Goal: Task Accomplishment & Management: Manage account settings

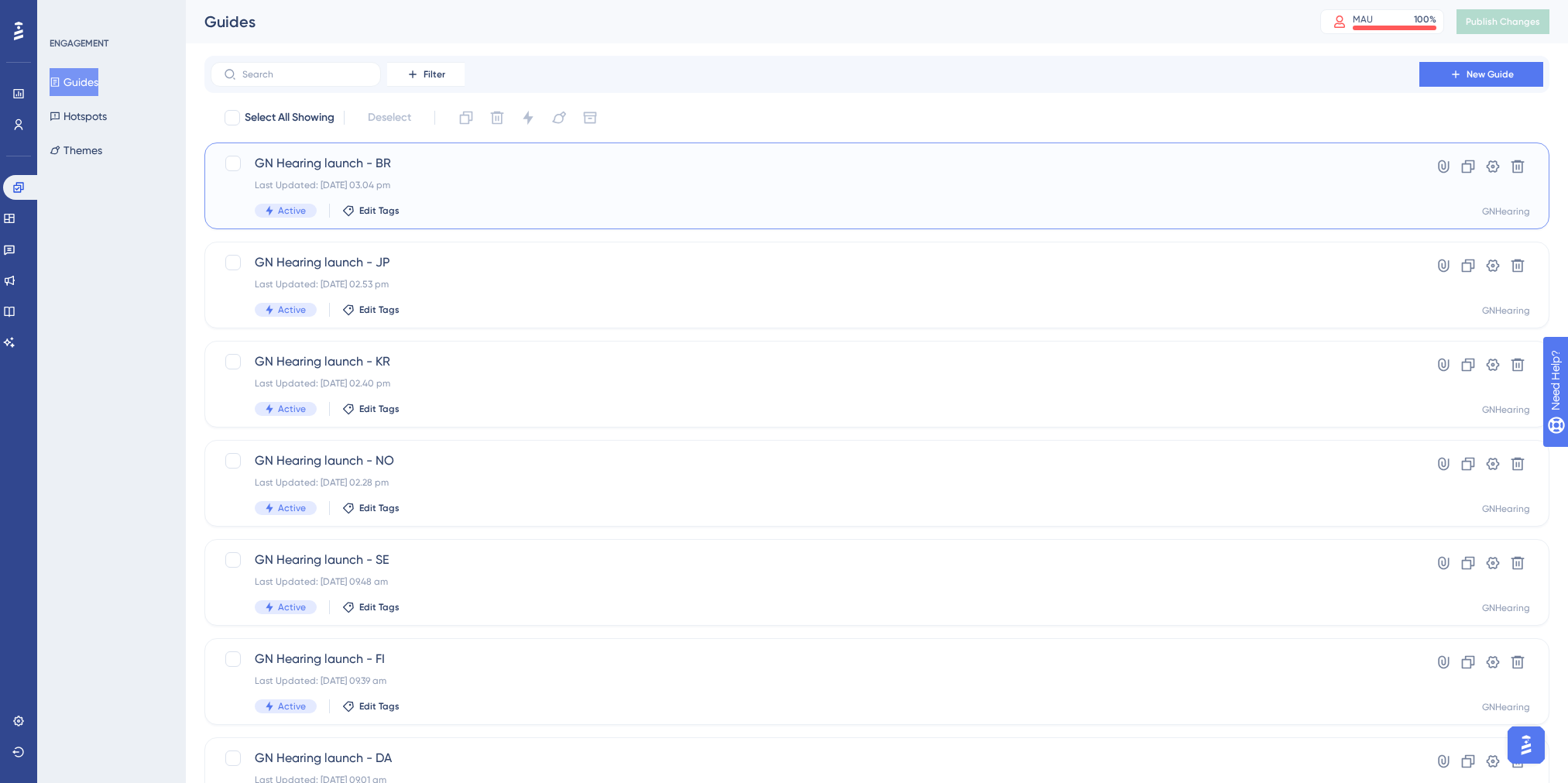
click at [532, 180] on div "Last Updated: [DATE] 03.04 pm" at bounding box center [814, 185] width 1120 height 13
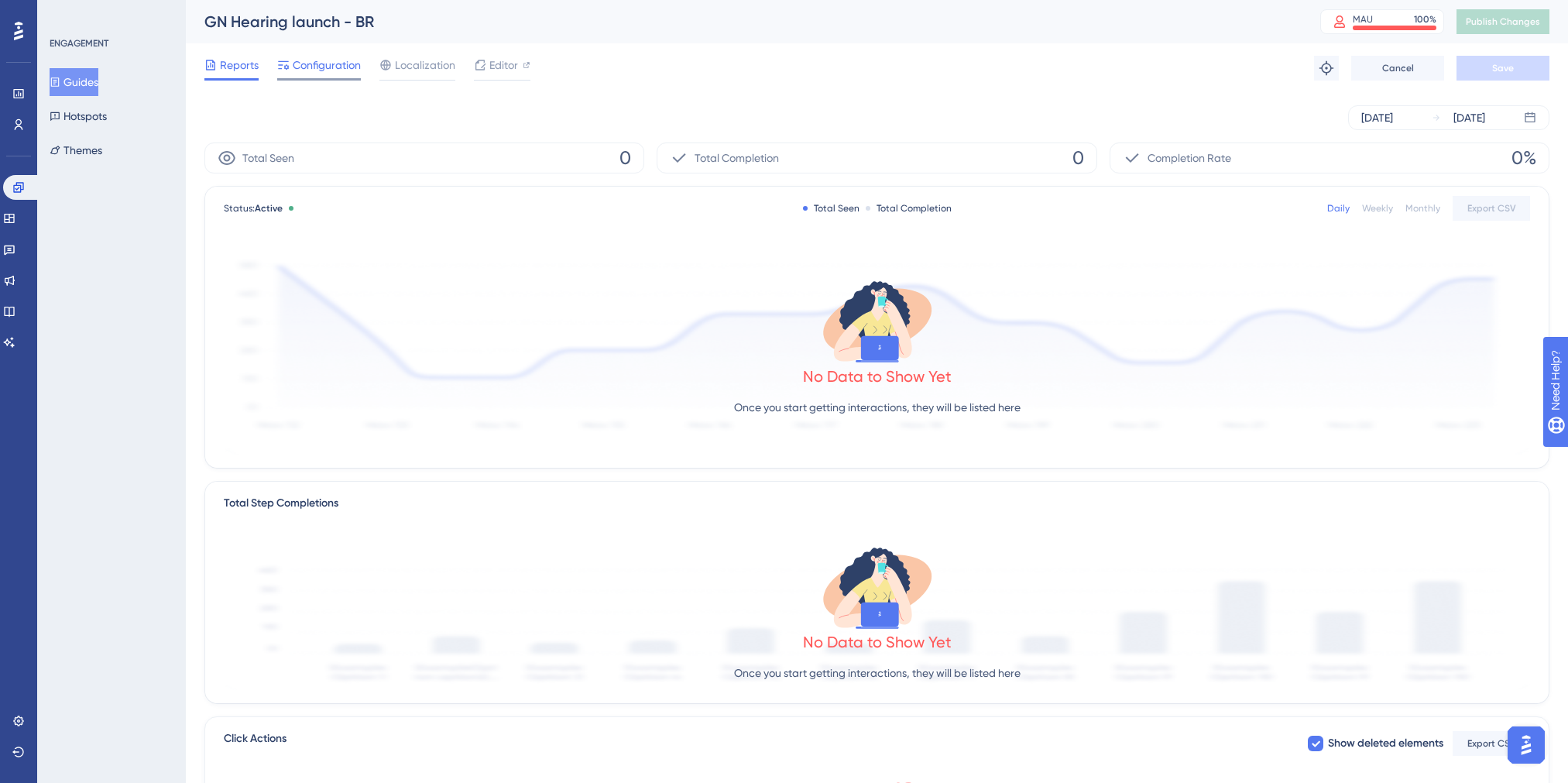
click at [315, 62] on span "Configuration" at bounding box center [326, 65] width 68 height 19
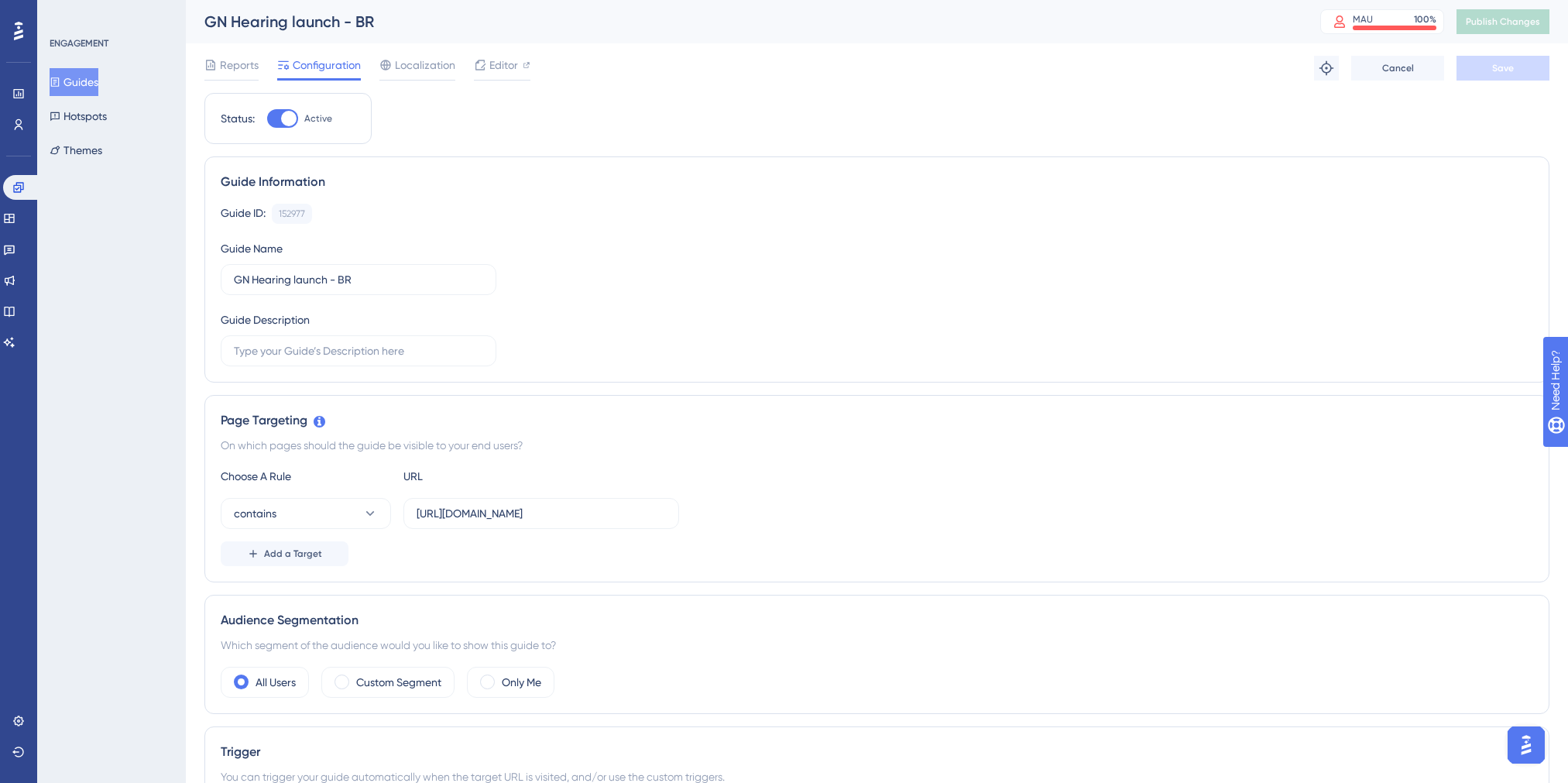
click at [77, 87] on button "Guides" at bounding box center [74, 82] width 49 height 28
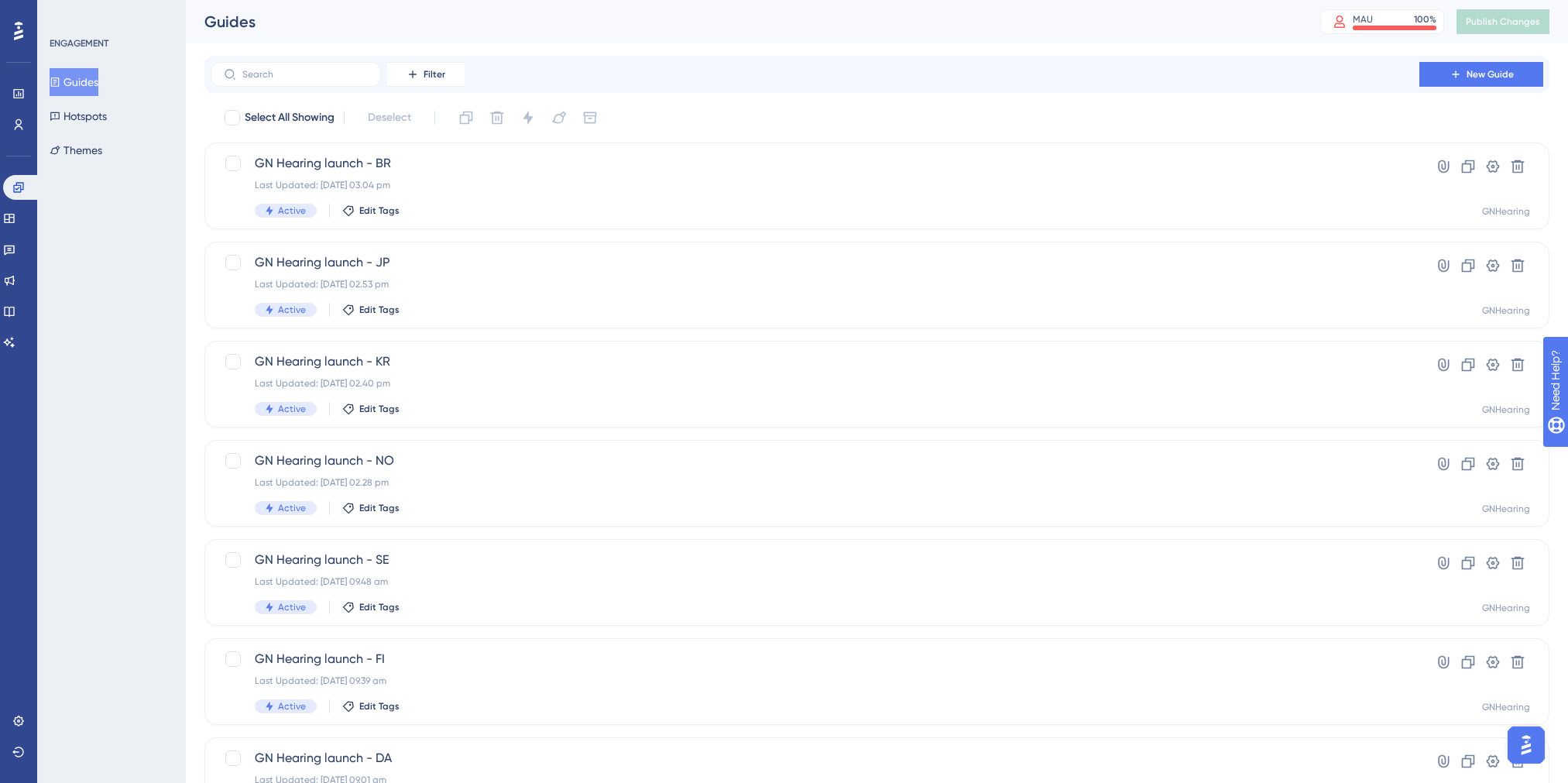
click at [90, 76] on button "Guides" at bounding box center [74, 82] width 49 height 28
click at [79, 87] on button "Guides" at bounding box center [74, 82] width 49 height 28
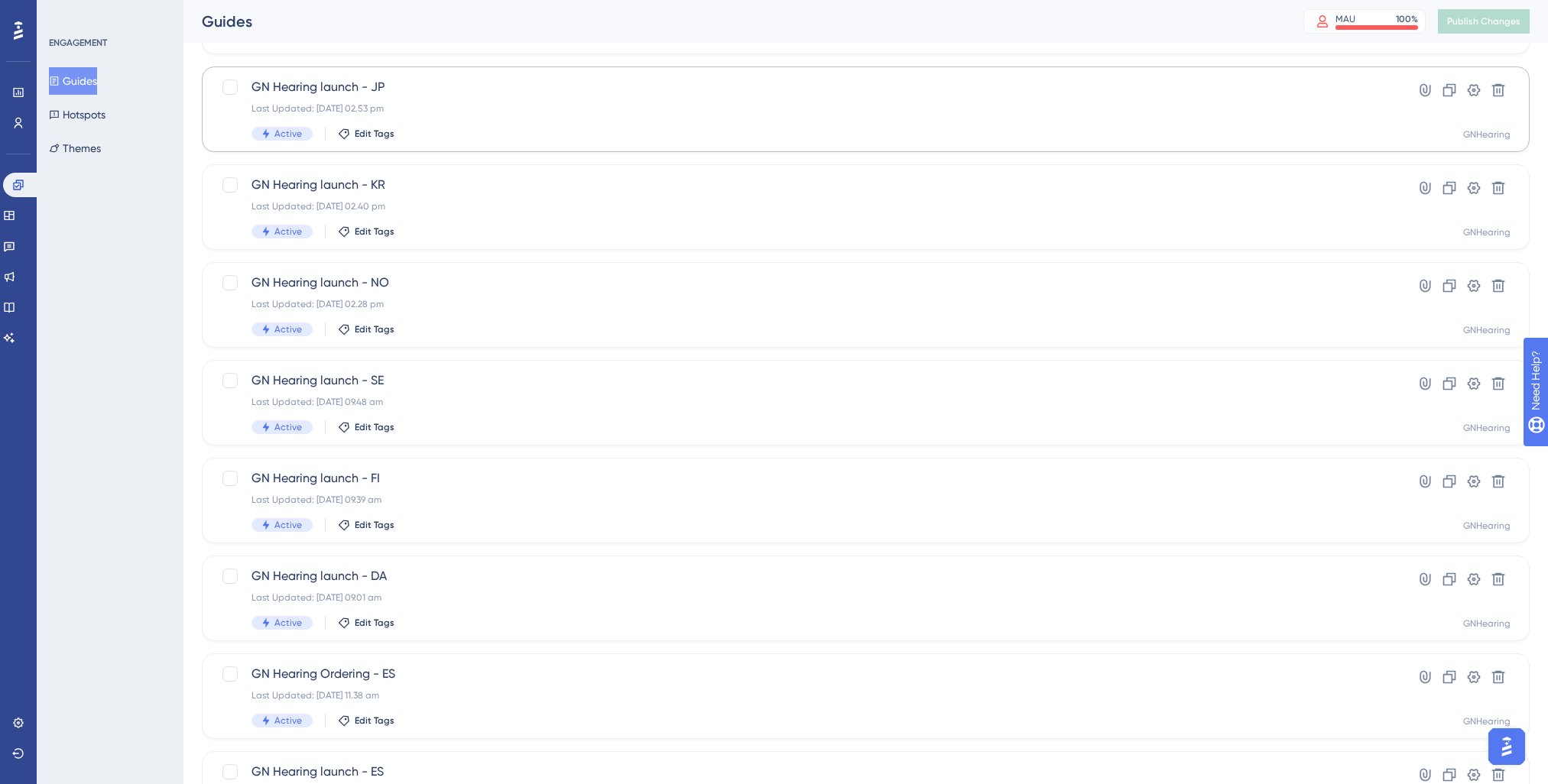
scroll to position [402, 0]
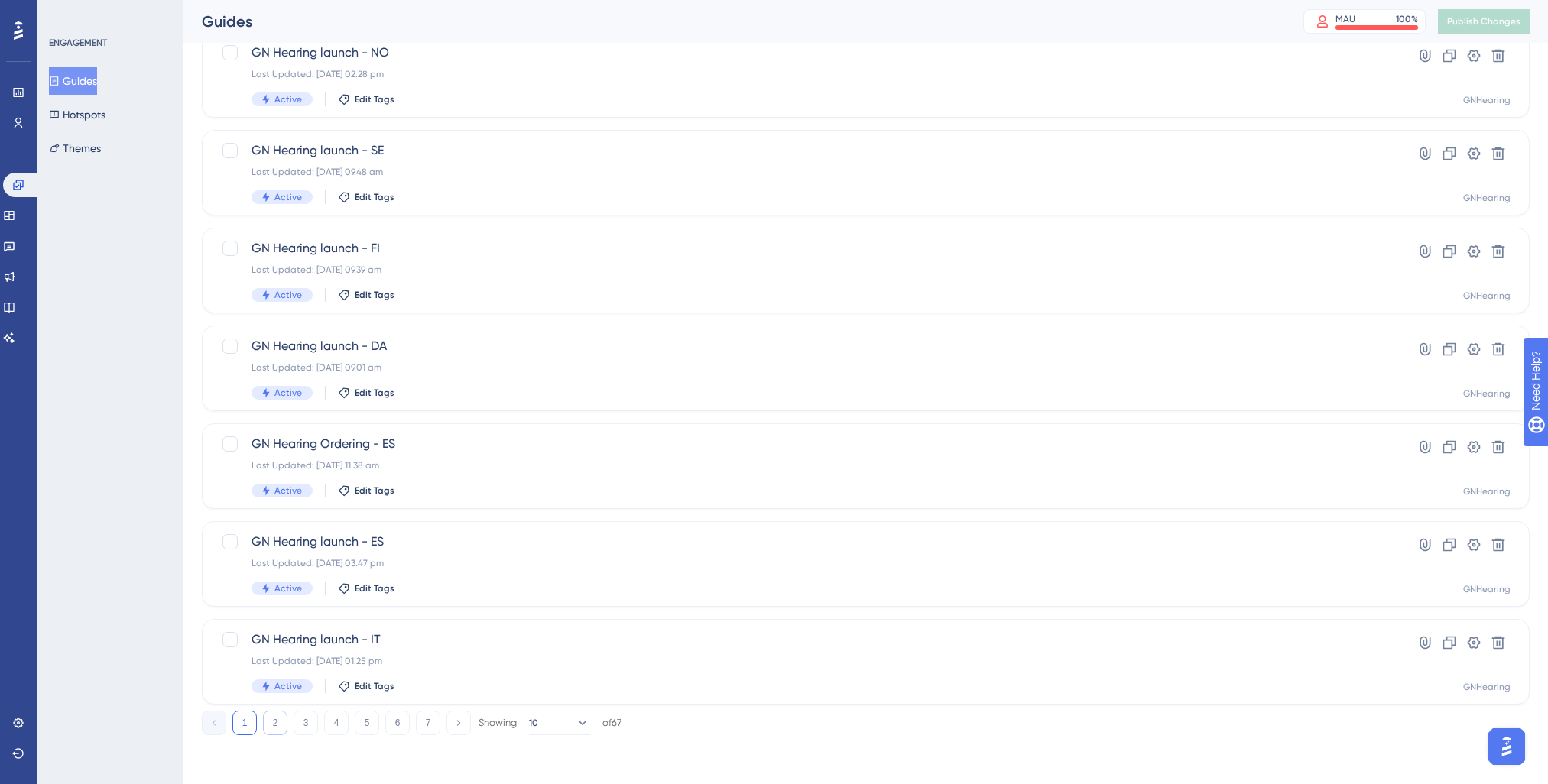
click at [269, 515] on button "2" at bounding box center [274, 722] width 24 height 24
click at [313, 515] on button "3" at bounding box center [305, 722] width 24 height 24
click at [278, 515] on button "2" at bounding box center [274, 722] width 24 height 24
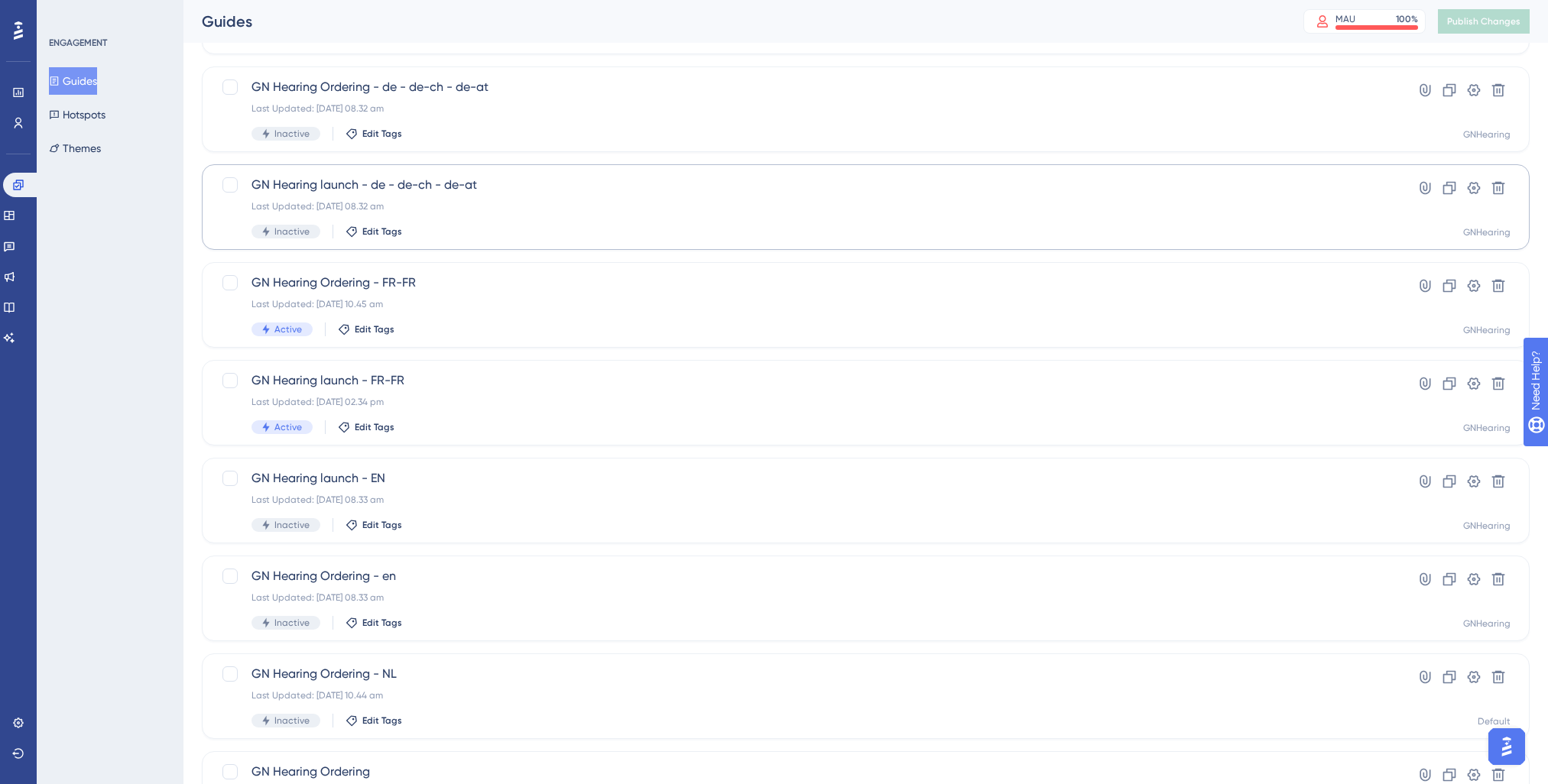
scroll to position [249, 0]
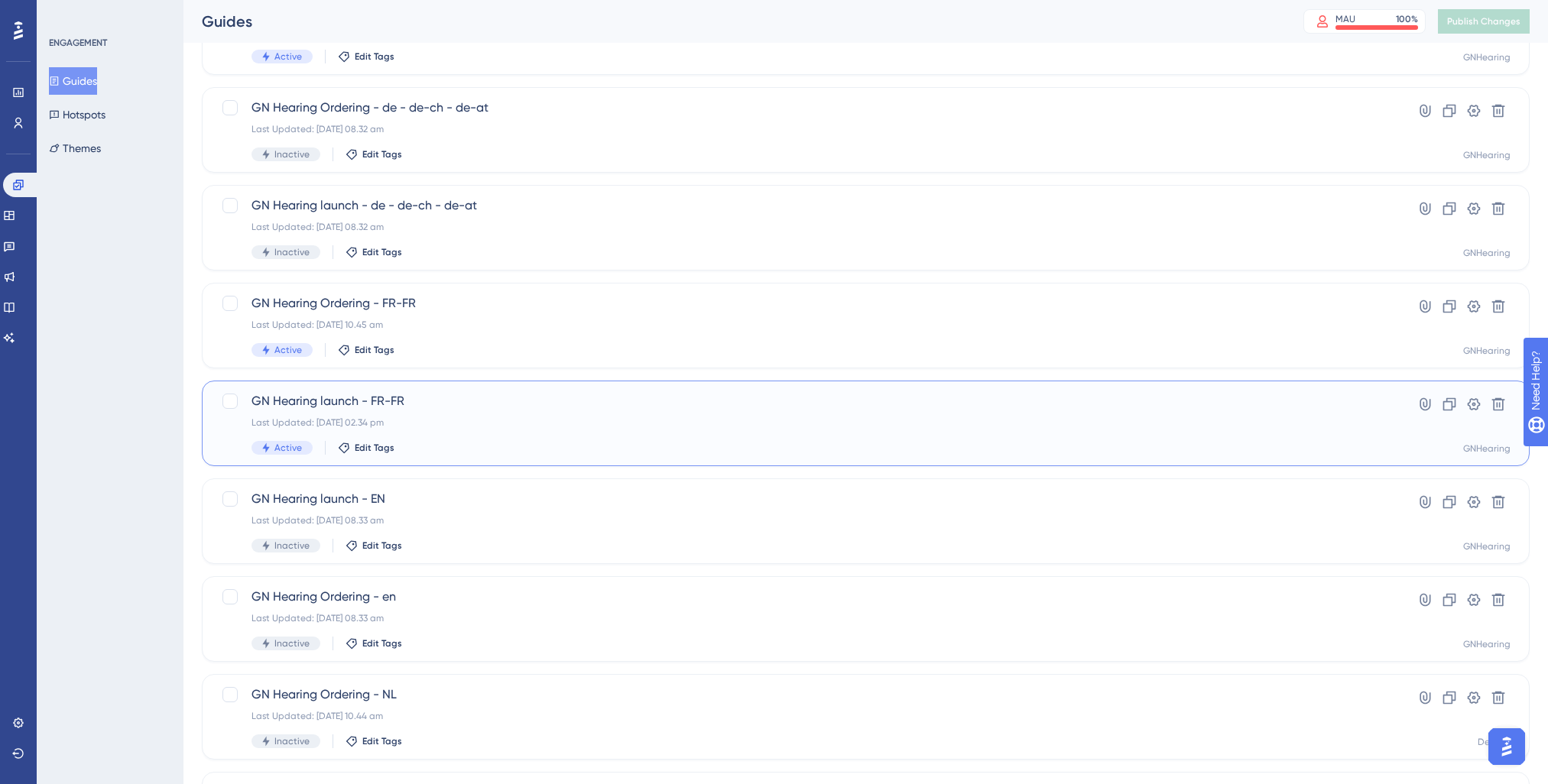
click at [393, 404] on span "GN Hearing launch - FR-FR" at bounding box center [804, 401] width 1106 height 18
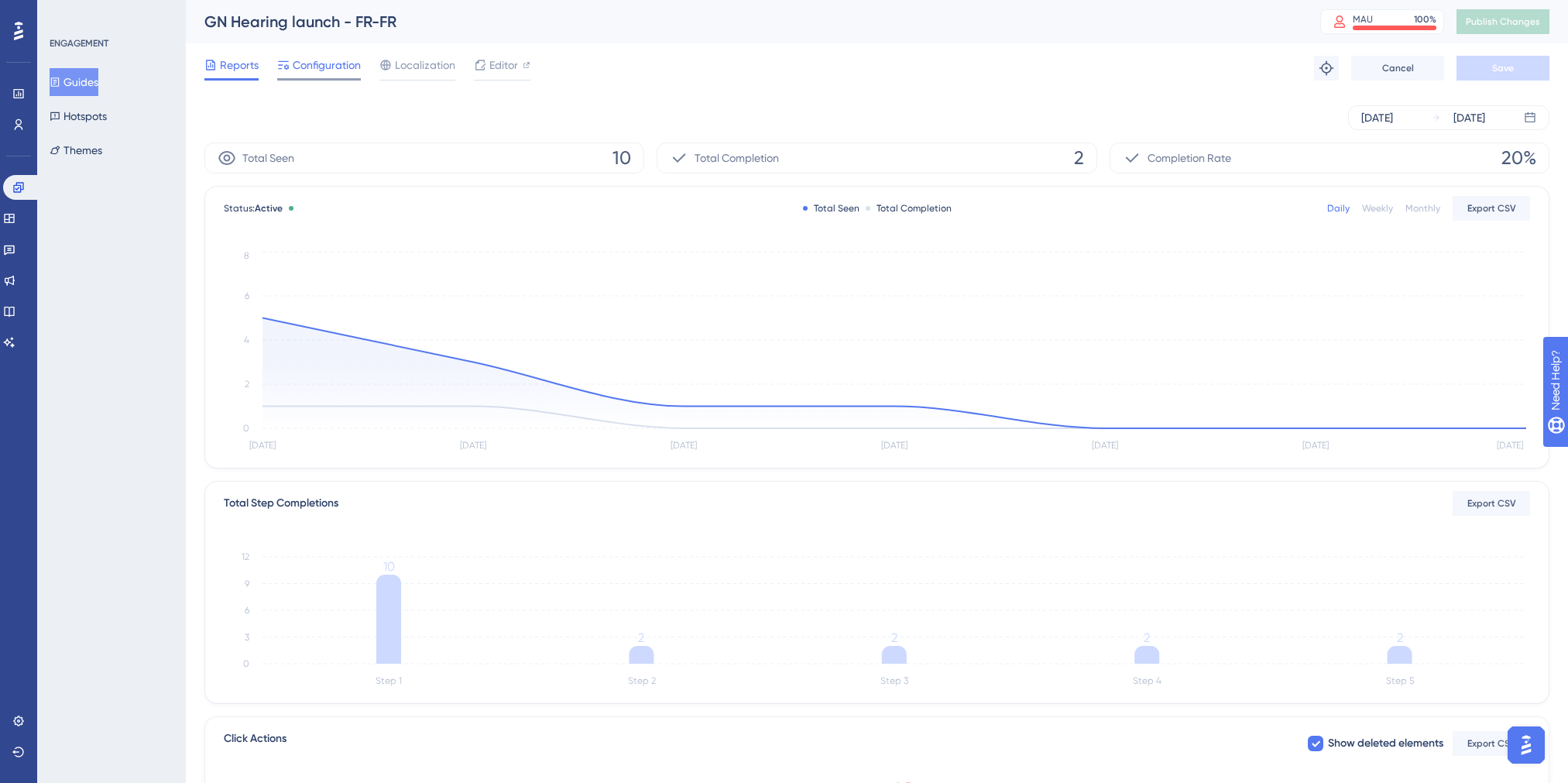
click at [323, 60] on span "Configuration" at bounding box center [326, 65] width 68 height 19
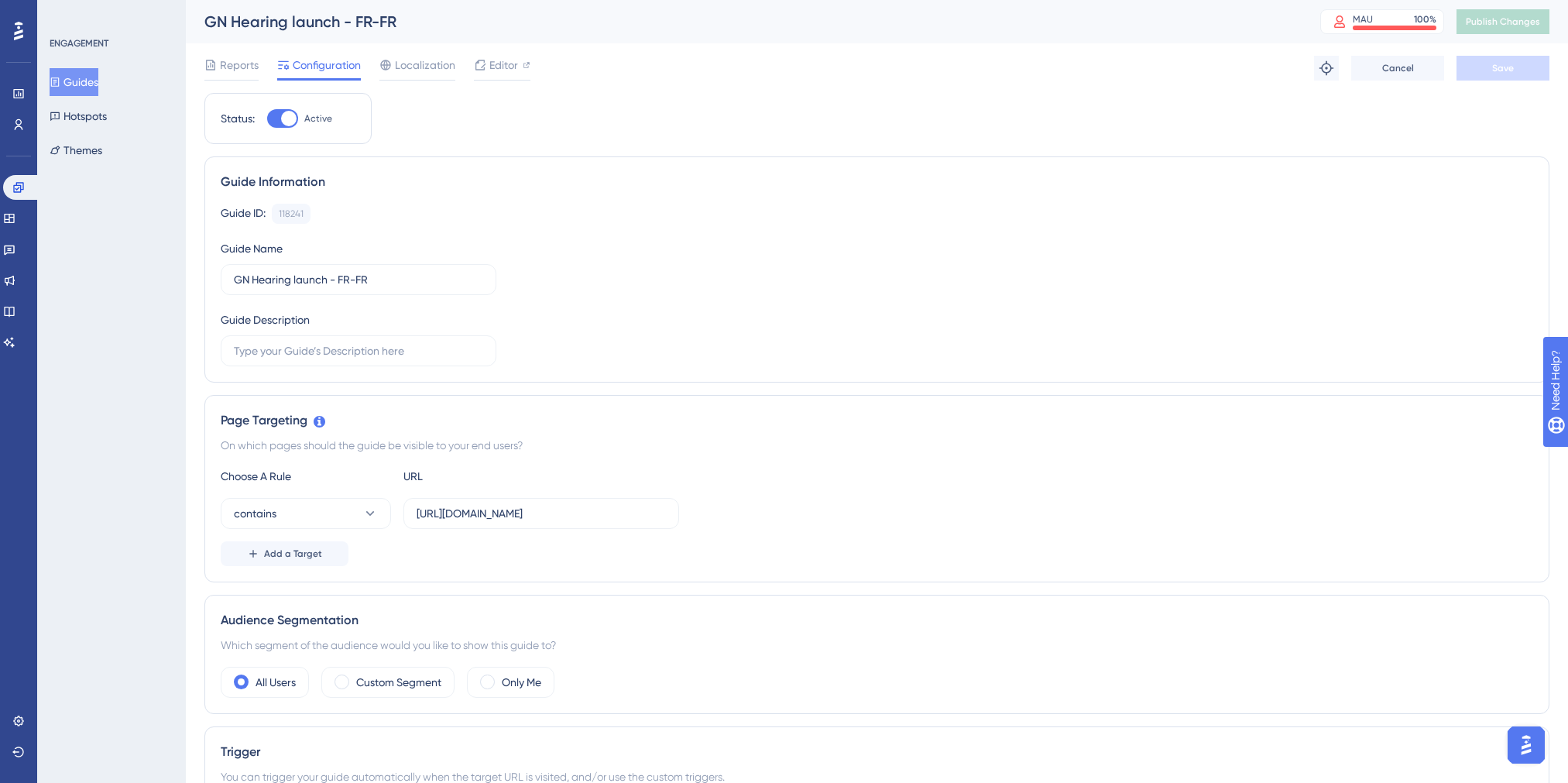
click at [89, 79] on button "Guides" at bounding box center [74, 82] width 49 height 28
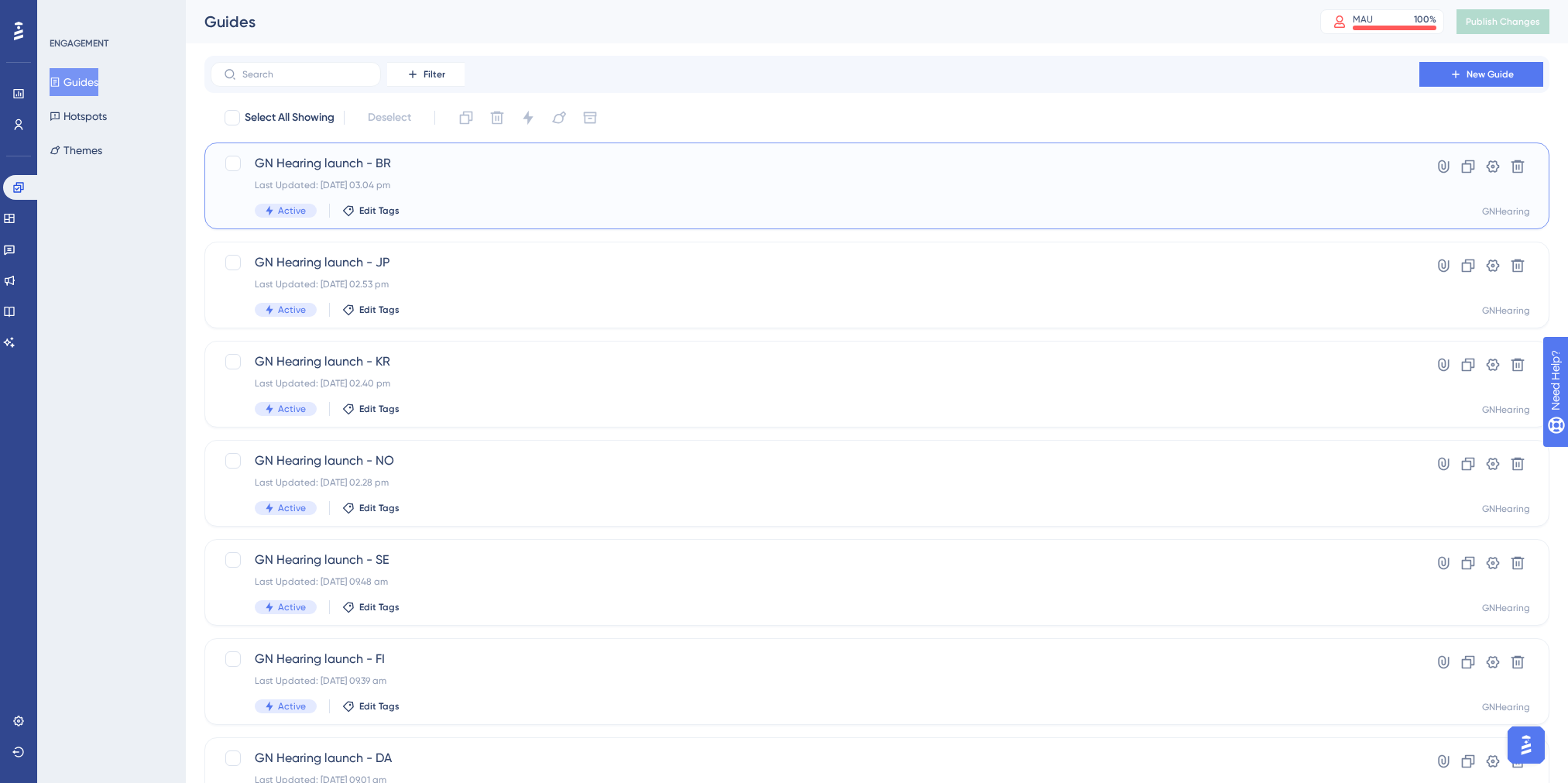
click at [313, 165] on span "GN Hearing launch - BR" at bounding box center [814, 163] width 1120 height 19
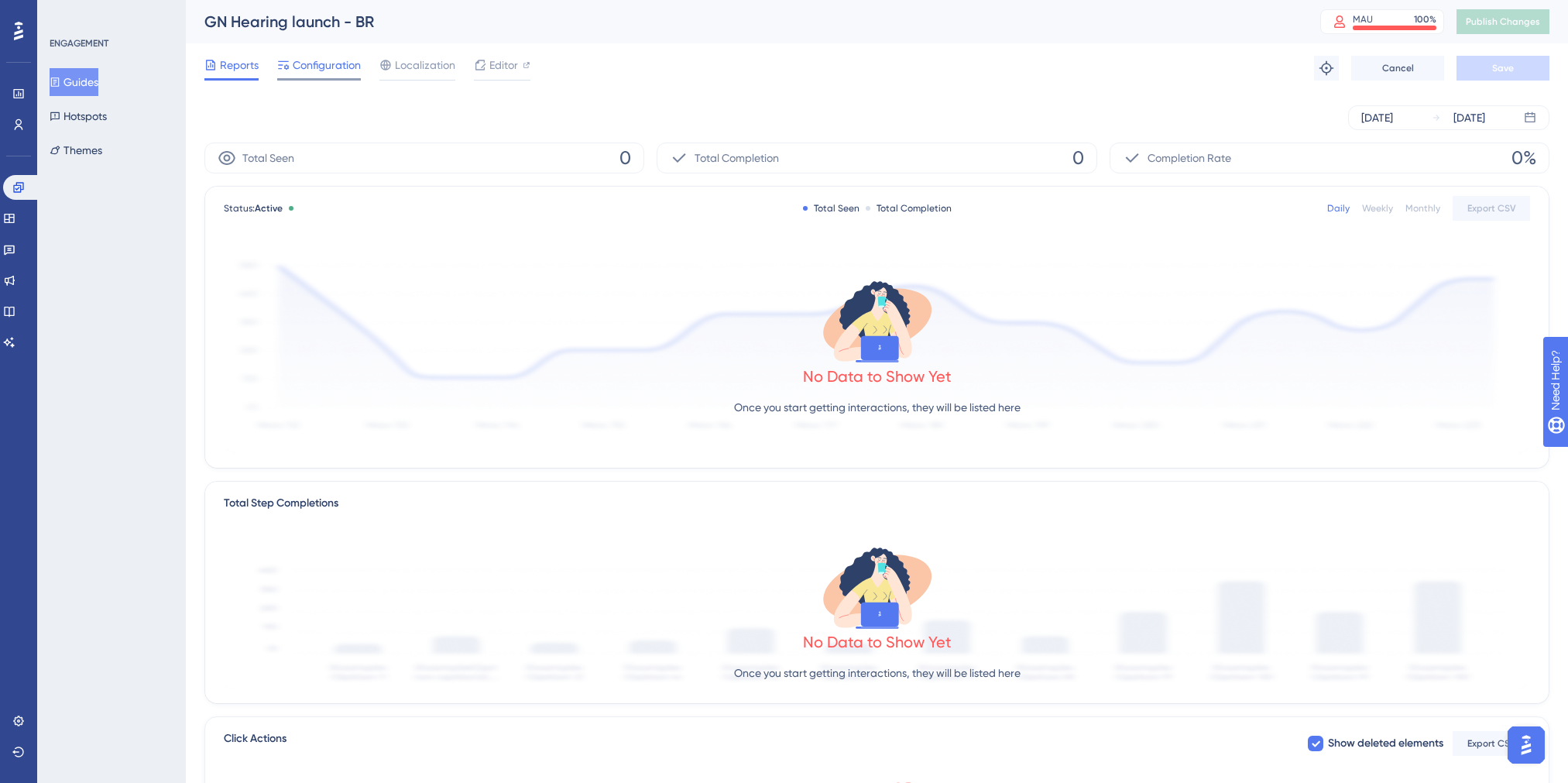
click at [302, 67] on span "Configuration" at bounding box center [326, 65] width 68 height 19
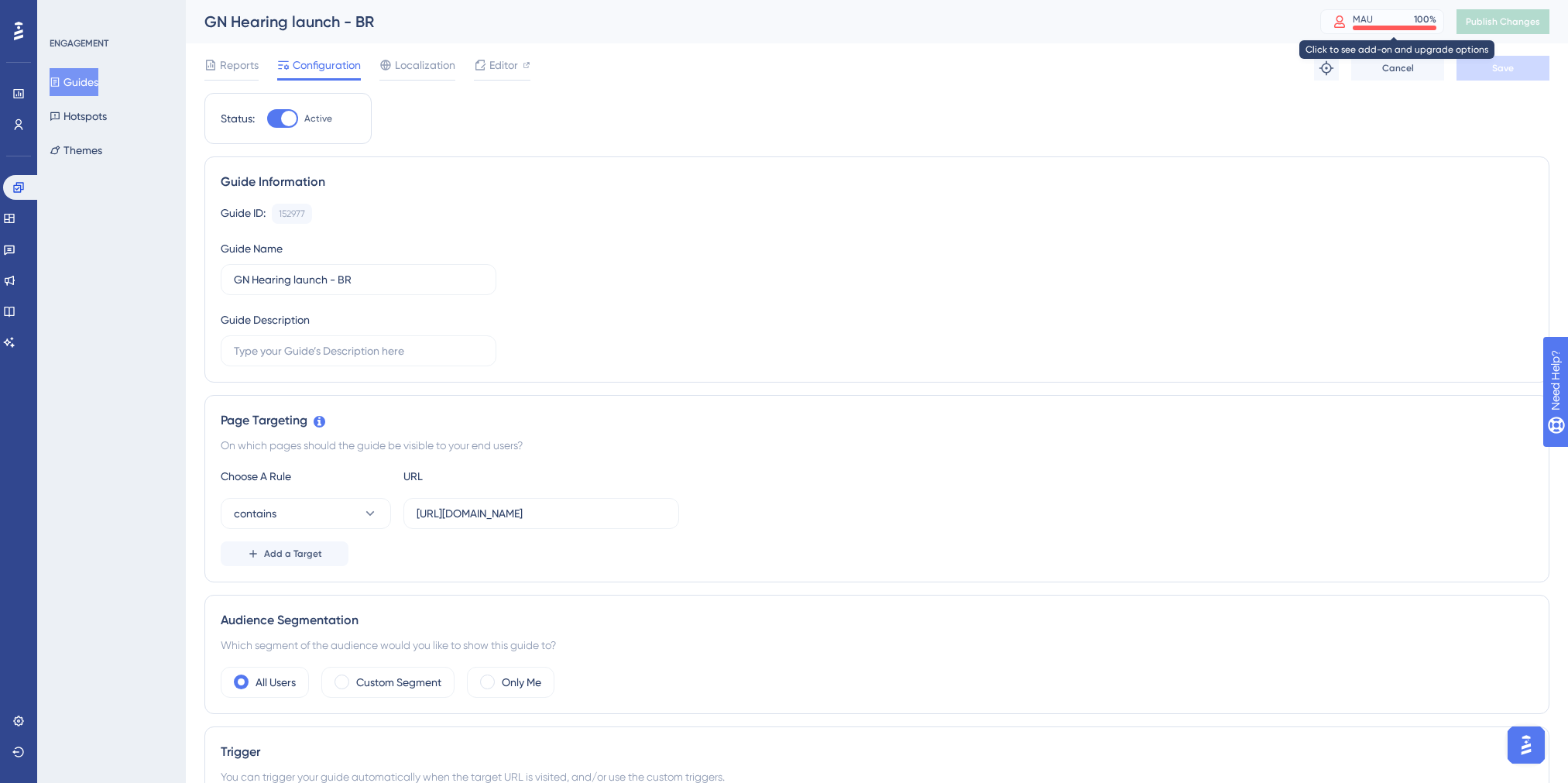
click at [972, 18] on div "MAU 100 %" at bounding box center [1394, 19] width 83 height 13
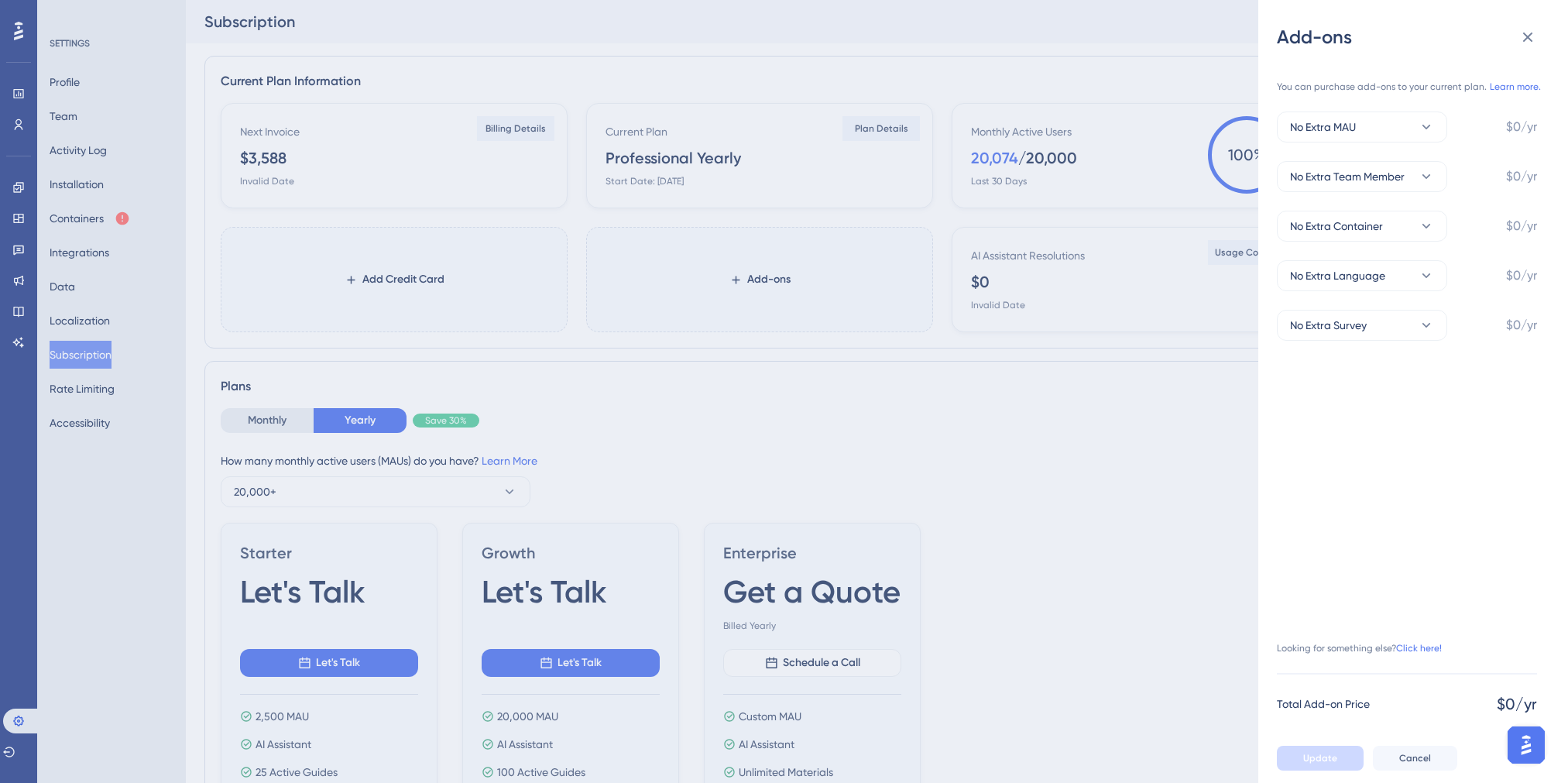
click at [972, 508] on div "Add-ons You can purchase add-ons to your current plan. Learn more. No Extra MAU…" at bounding box center [784, 391] width 1568 height 783
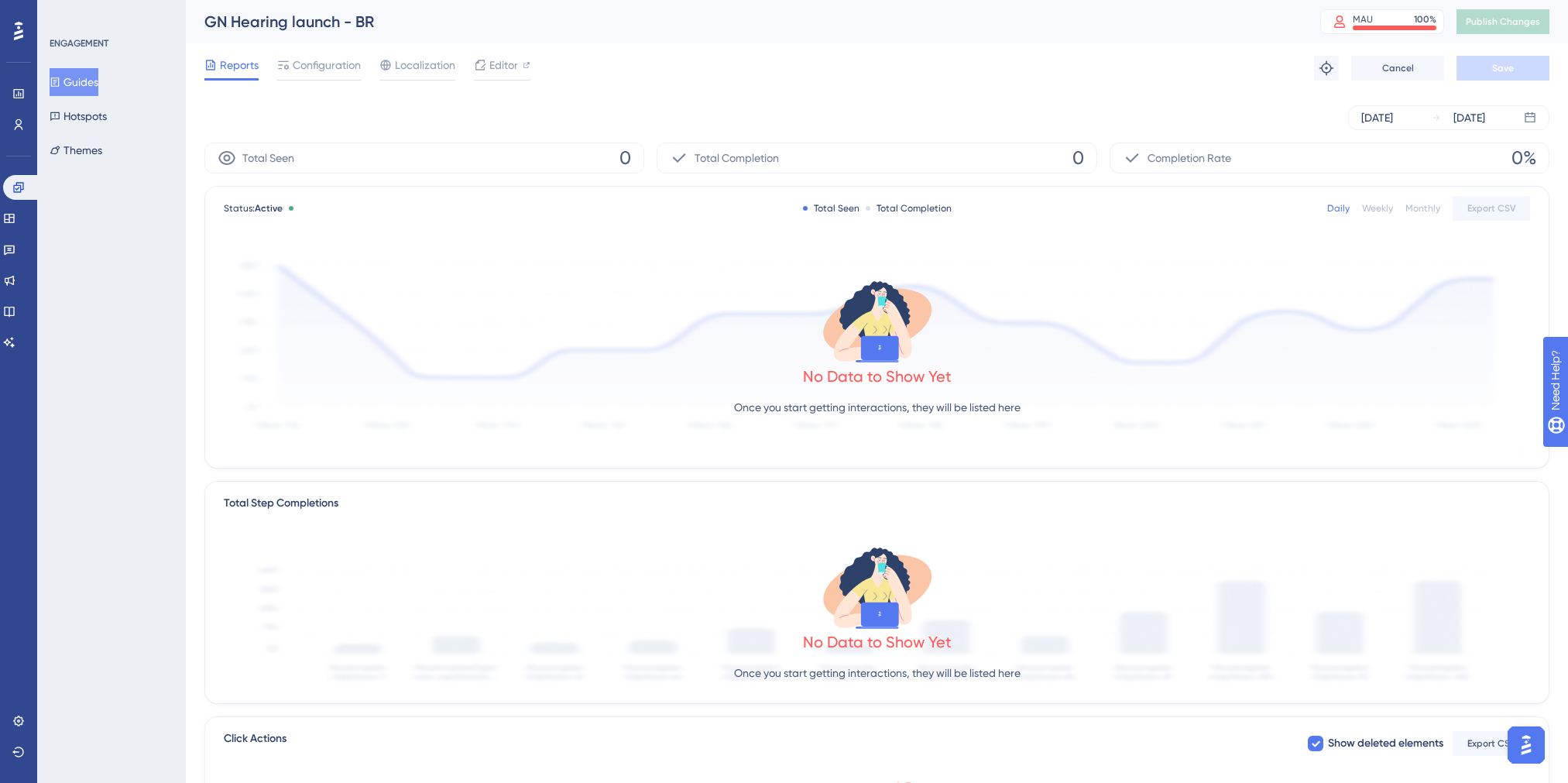
click at [71, 84] on button "Guides" at bounding box center [74, 82] width 49 height 28
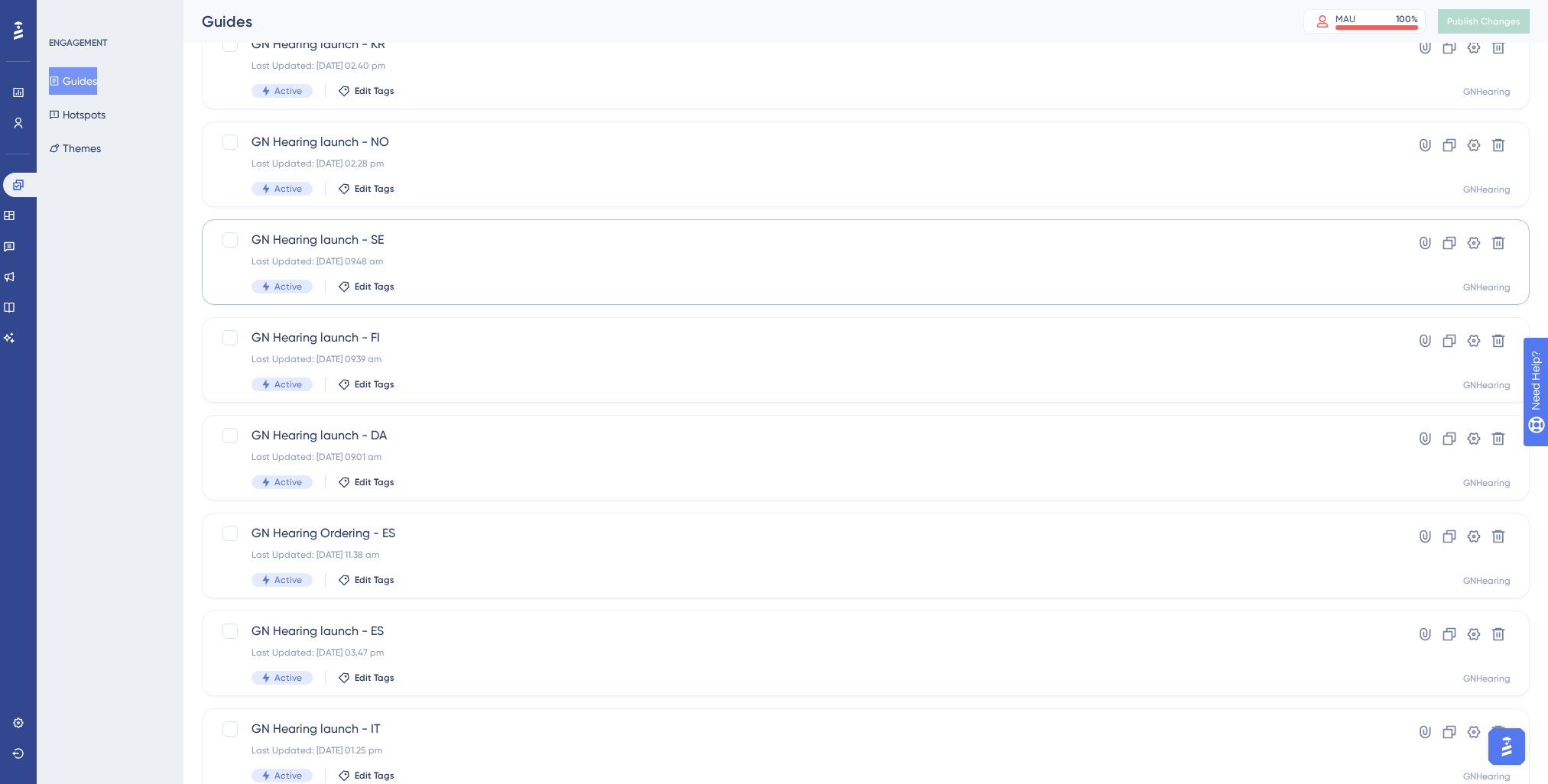
scroll to position [402, 0]
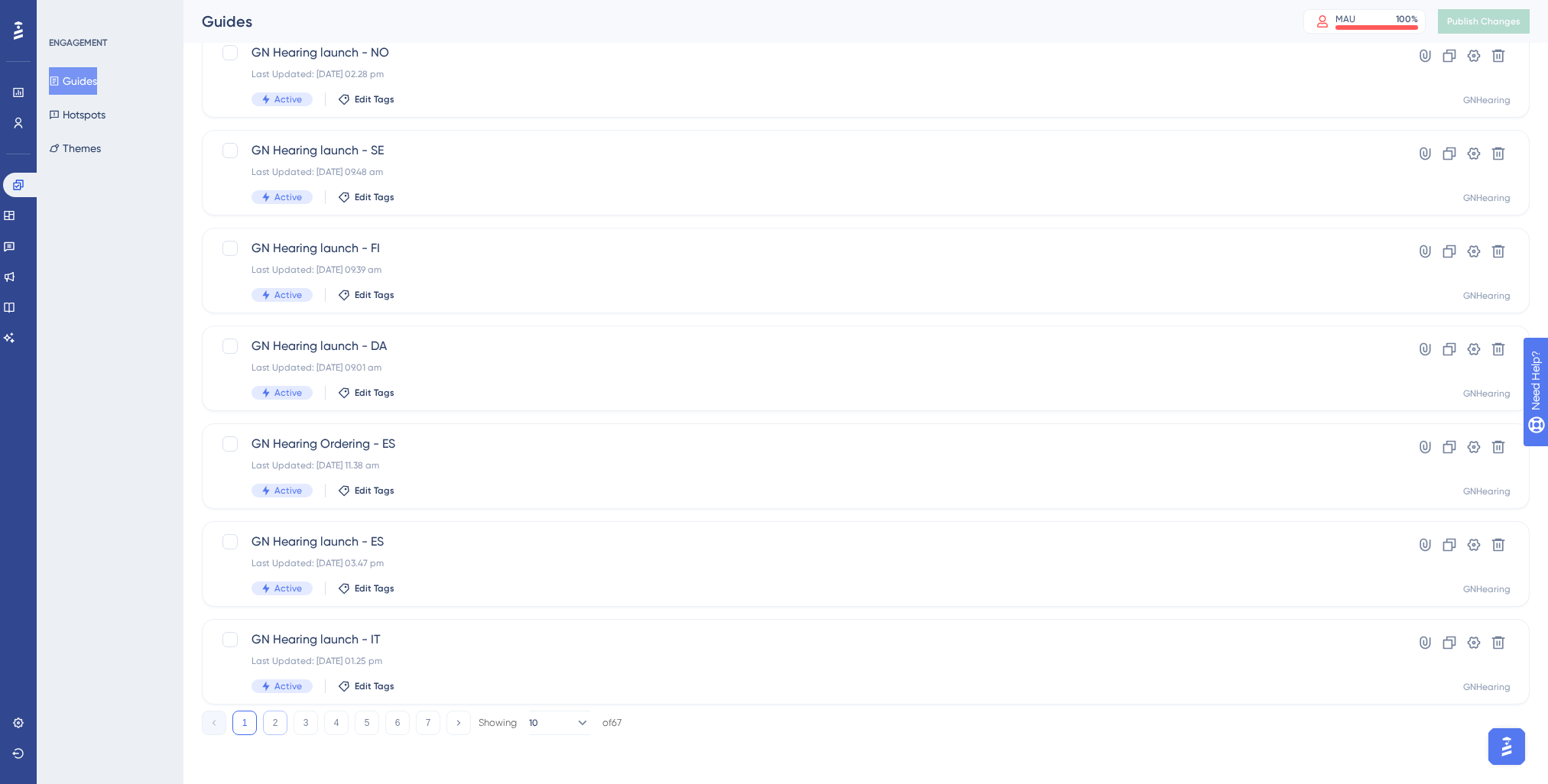
click at [275, 515] on button "2" at bounding box center [274, 722] width 24 height 24
click at [245, 515] on button "1" at bounding box center [244, 722] width 24 height 24
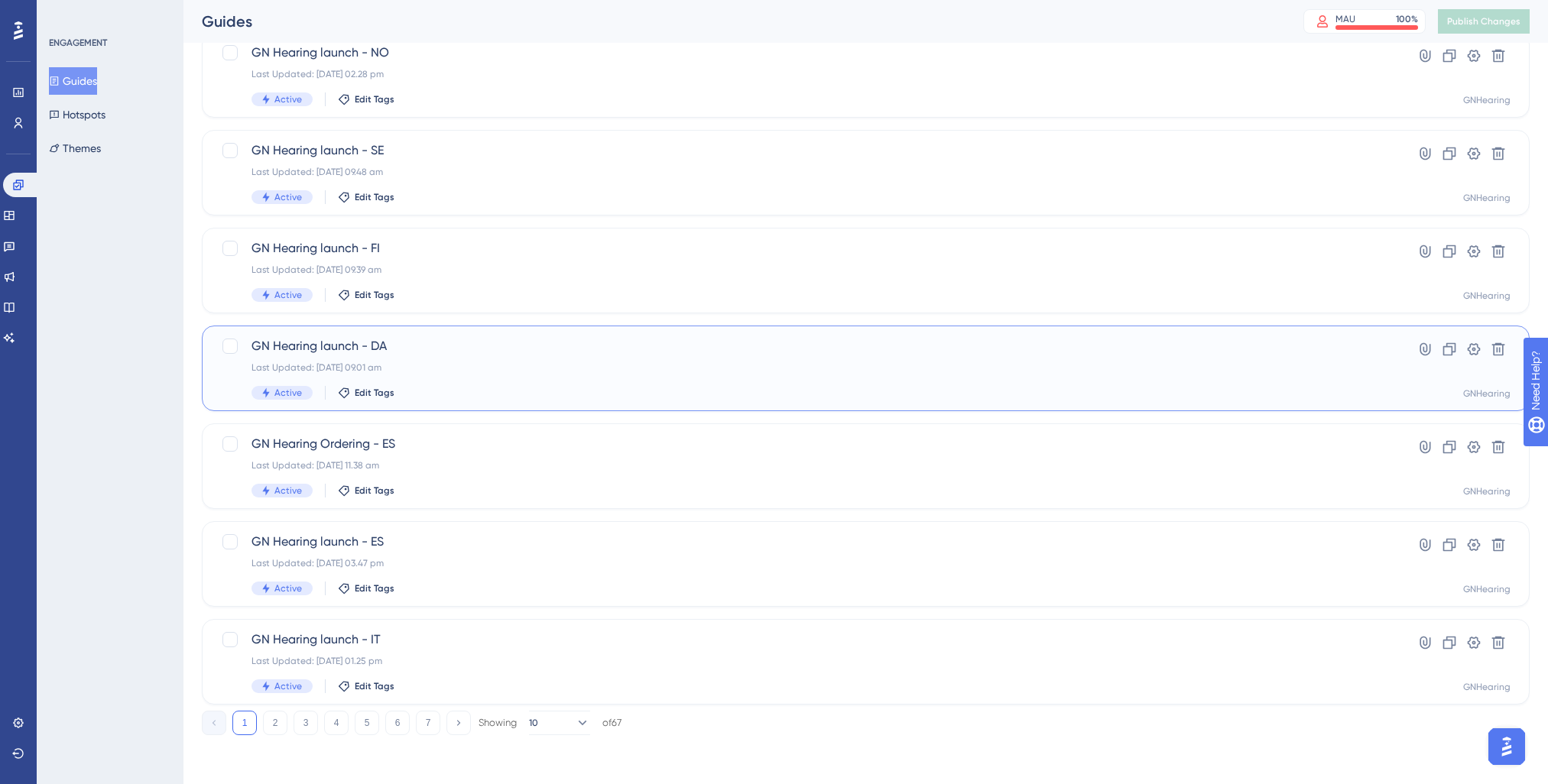
click at [455, 357] on div "GN Hearing launch - DA Last Updated: [DATE] 09.01 am Active Edit Tags" at bounding box center [804, 368] width 1106 height 63
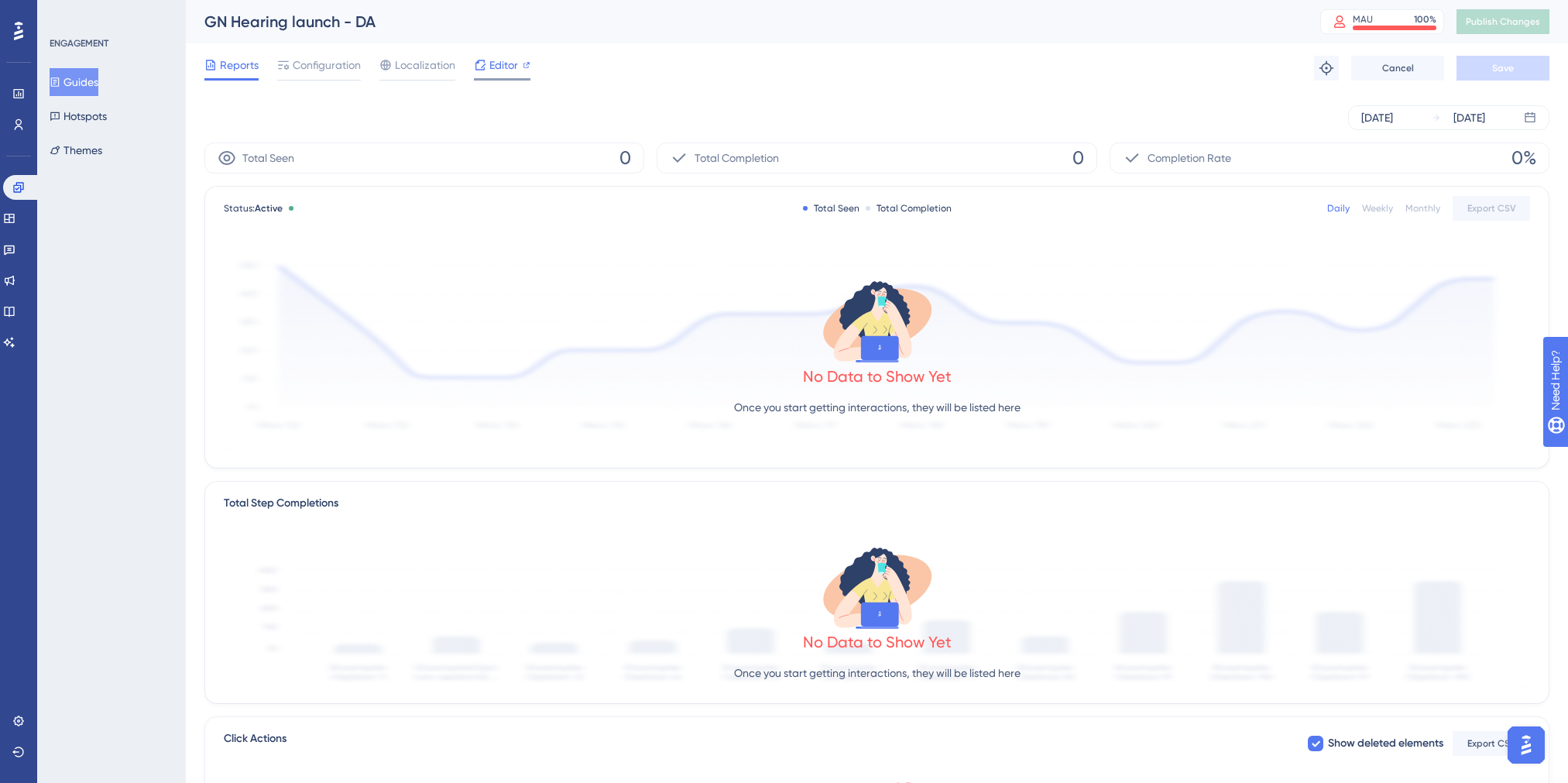
click at [503, 63] on span "Editor" at bounding box center [503, 65] width 28 height 19
click at [20, 522] on icon at bounding box center [19, 721] width 13 height 13
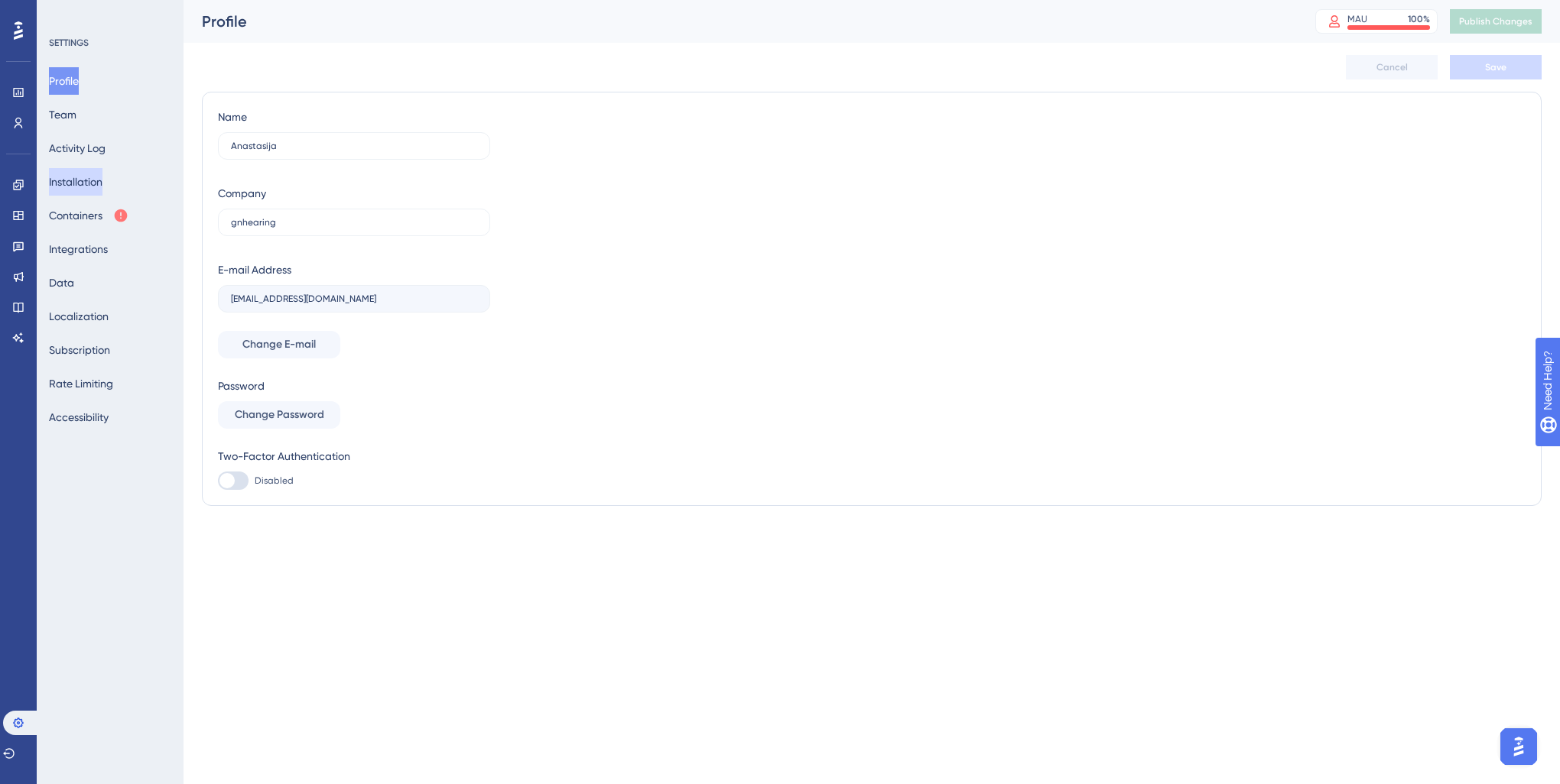
drag, startPoint x: 94, startPoint y: 186, endPoint x: 149, endPoint y: 207, distance: 58.9
click at [94, 186] on button "Installation" at bounding box center [75, 181] width 53 height 27
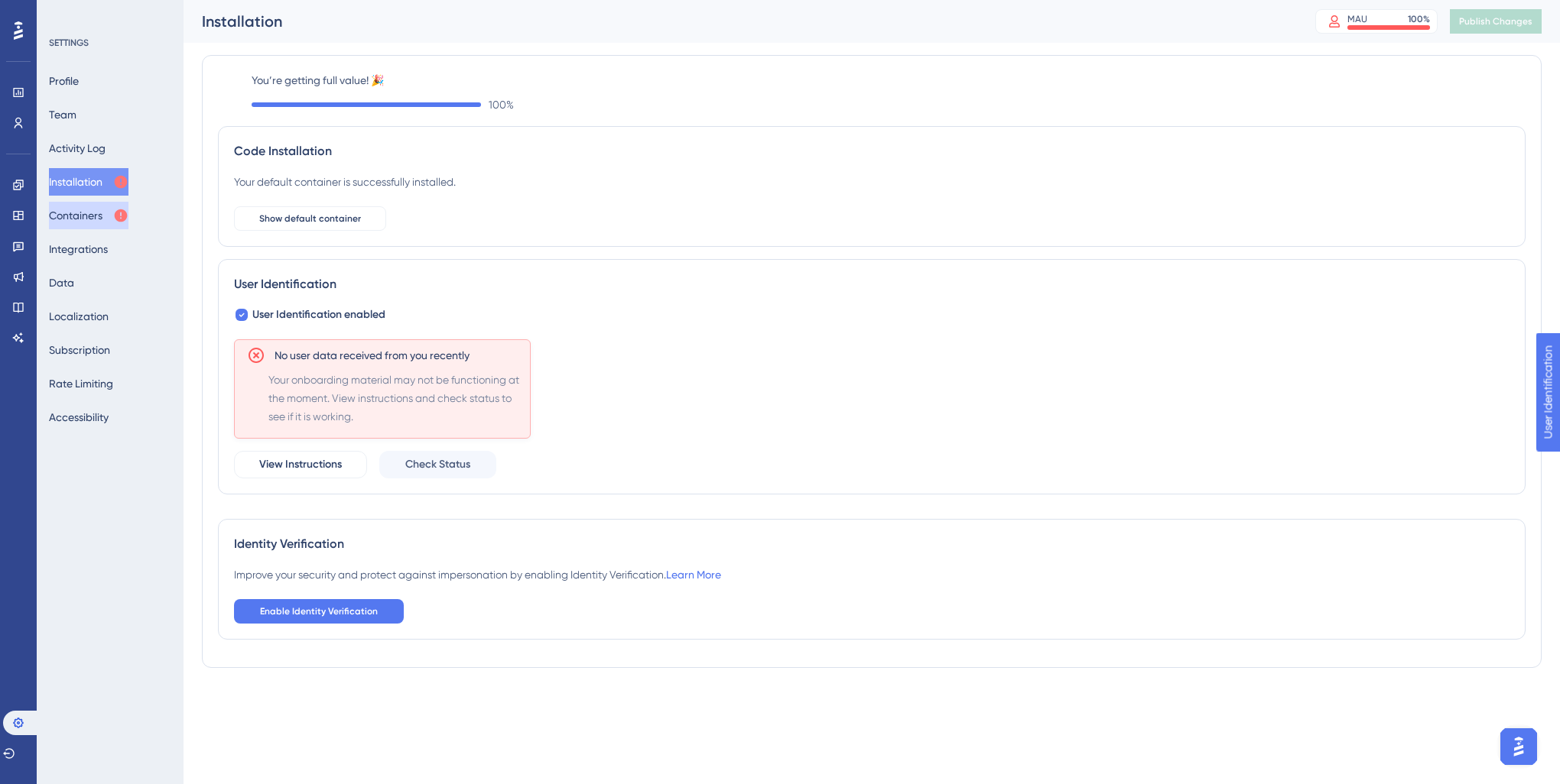
click at [82, 208] on button "Containers" at bounding box center [88, 215] width 80 height 27
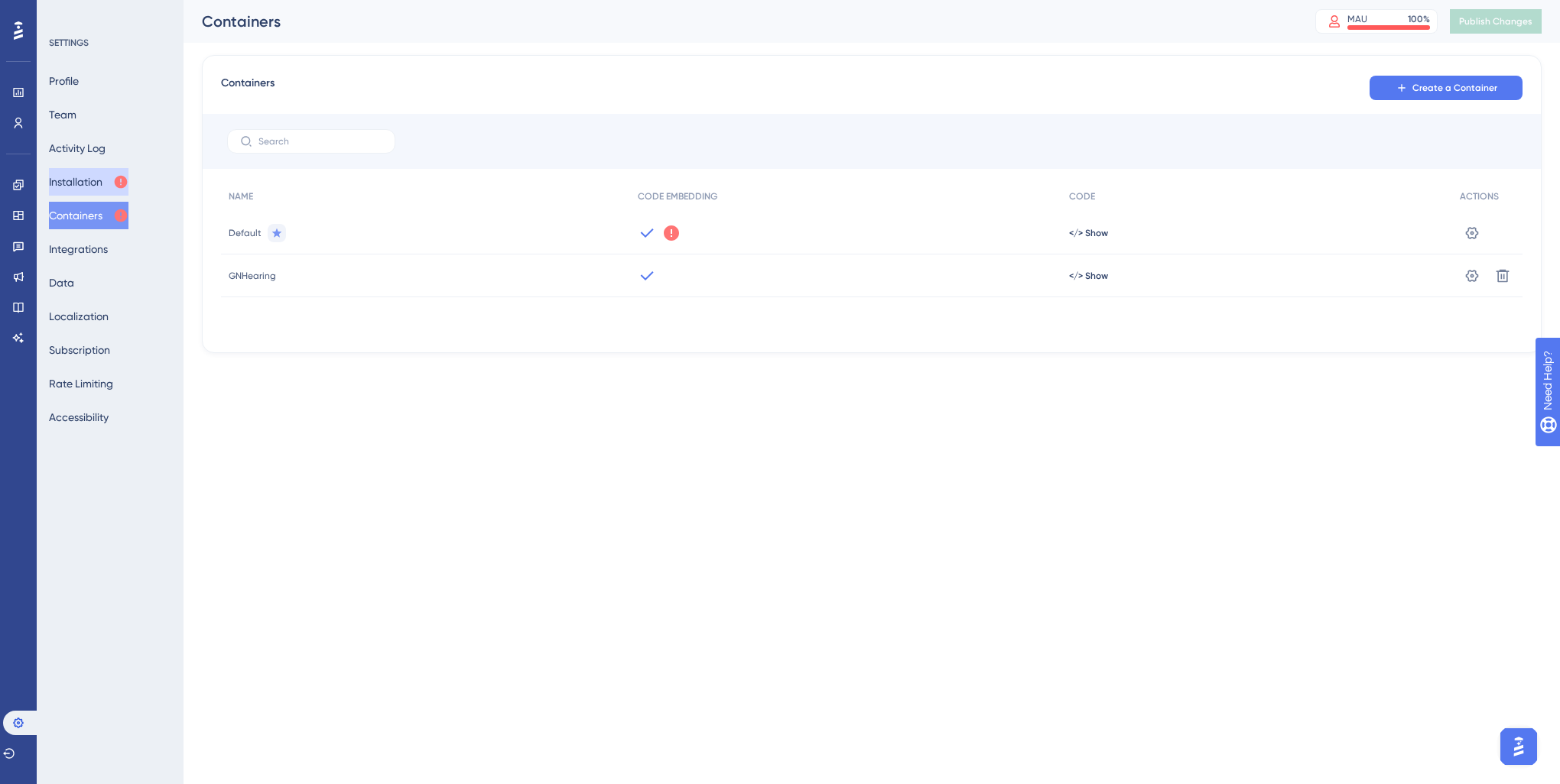
click at [73, 187] on button "Installation" at bounding box center [88, 181] width 80 height 27
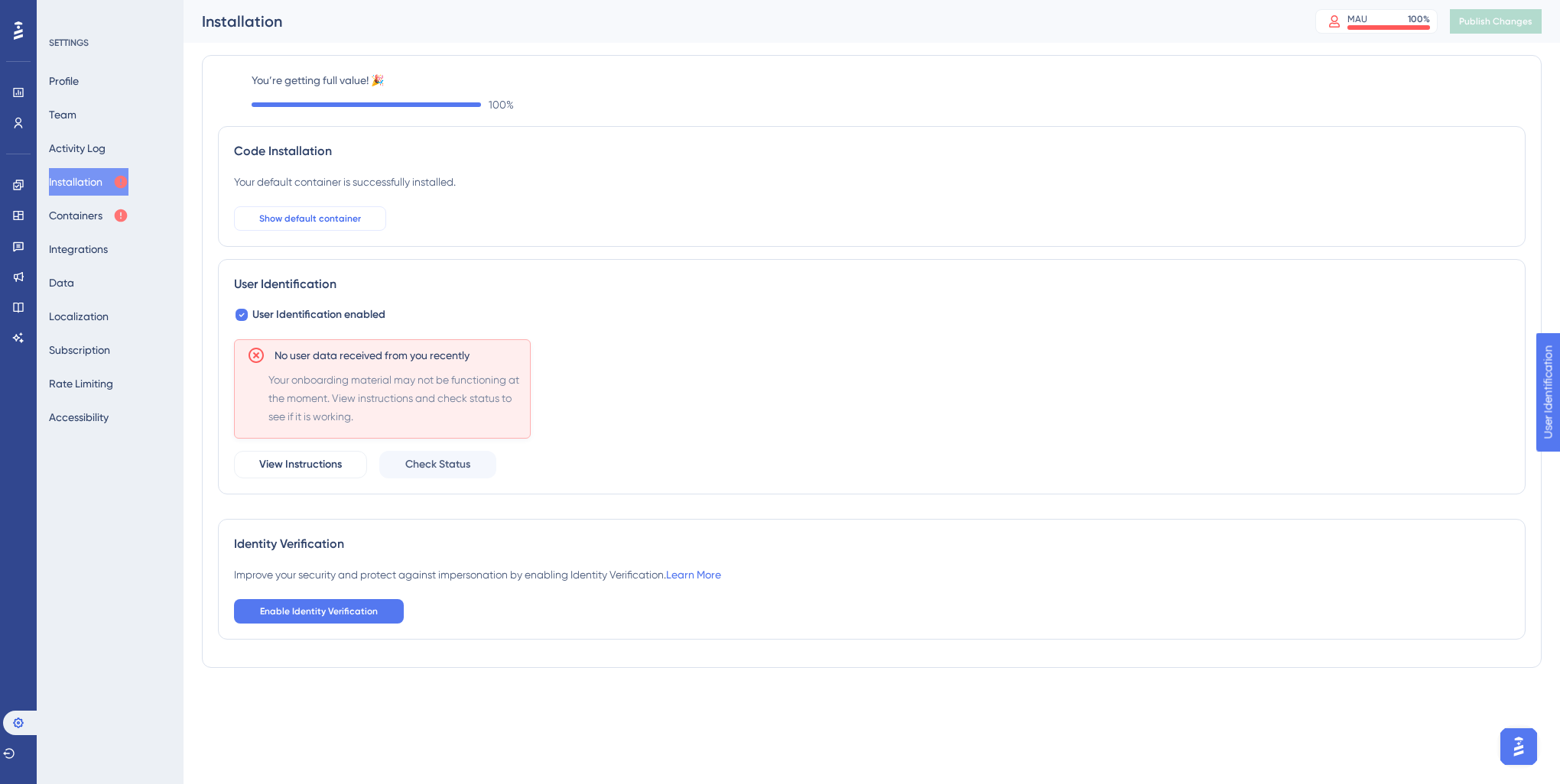
click at [305, 211] on button "Show default container" at bounding box center [309, 218] width 152 height 24
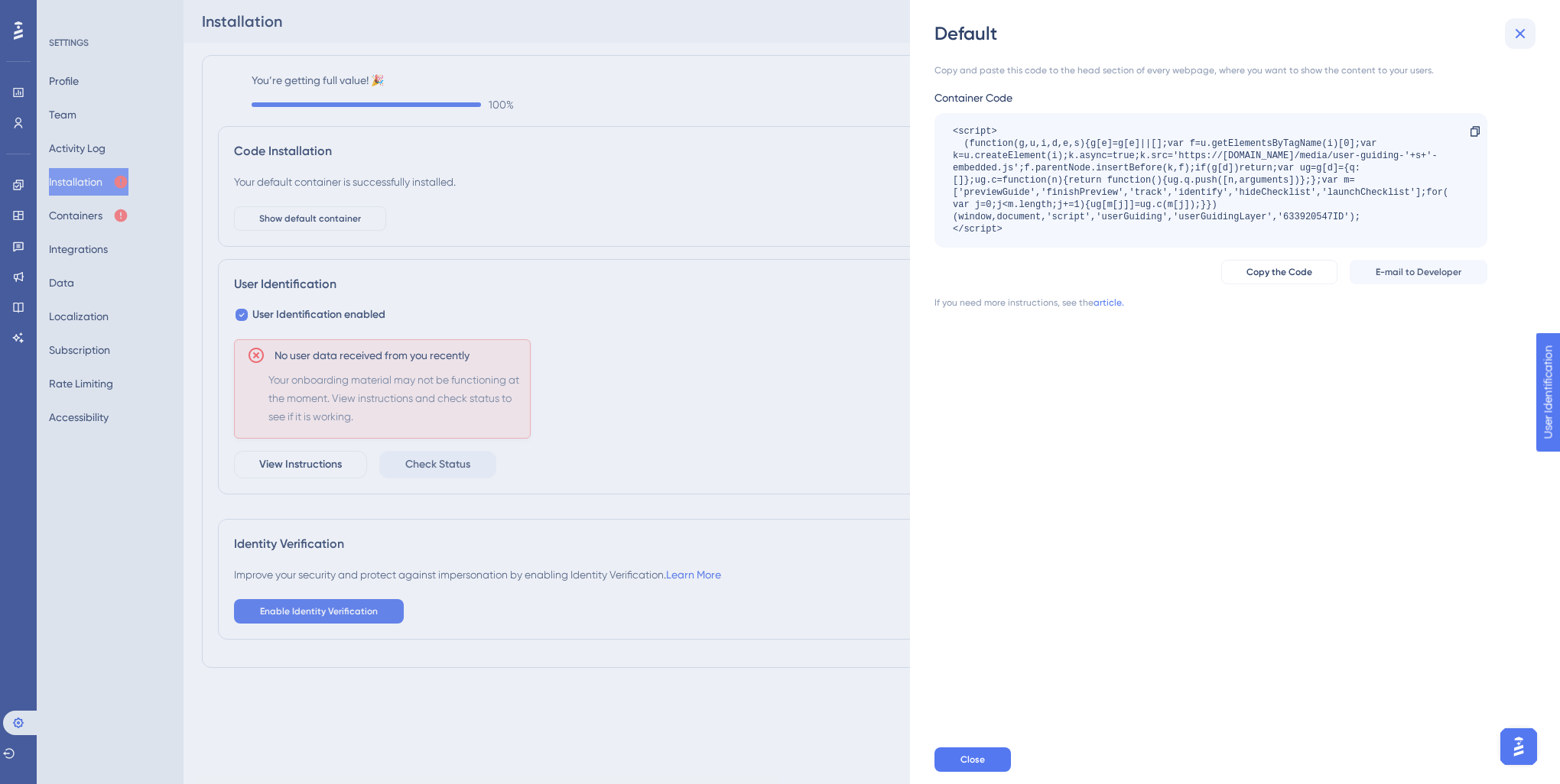
click at [960, 36] on button at bounding box center [1520, 34] width 31 height 31
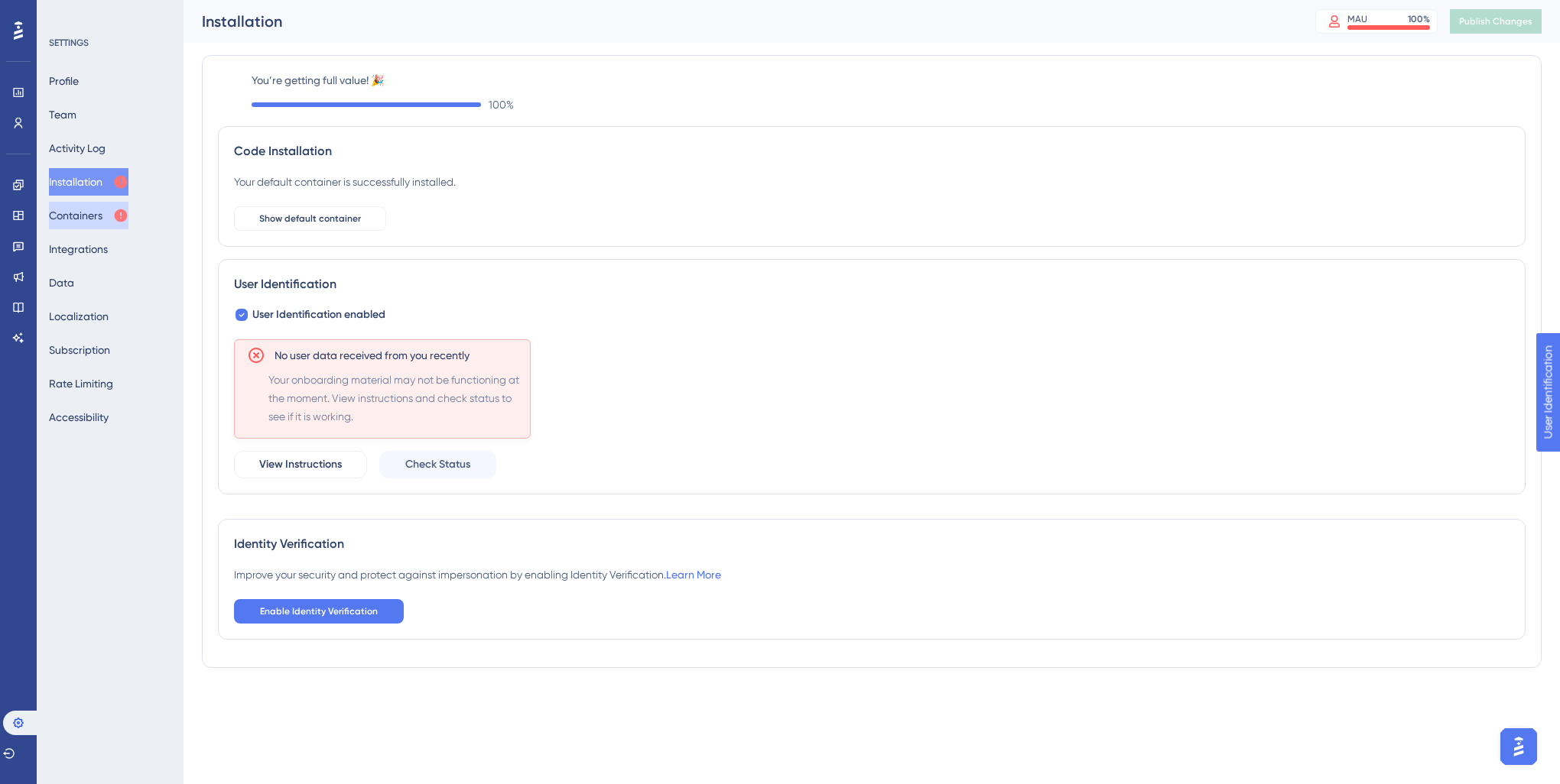
click at [81, 221] on button "Containers" at bounding box center [88, 215] width 80 height 27
